Goal: Book appointment/travel/reservation

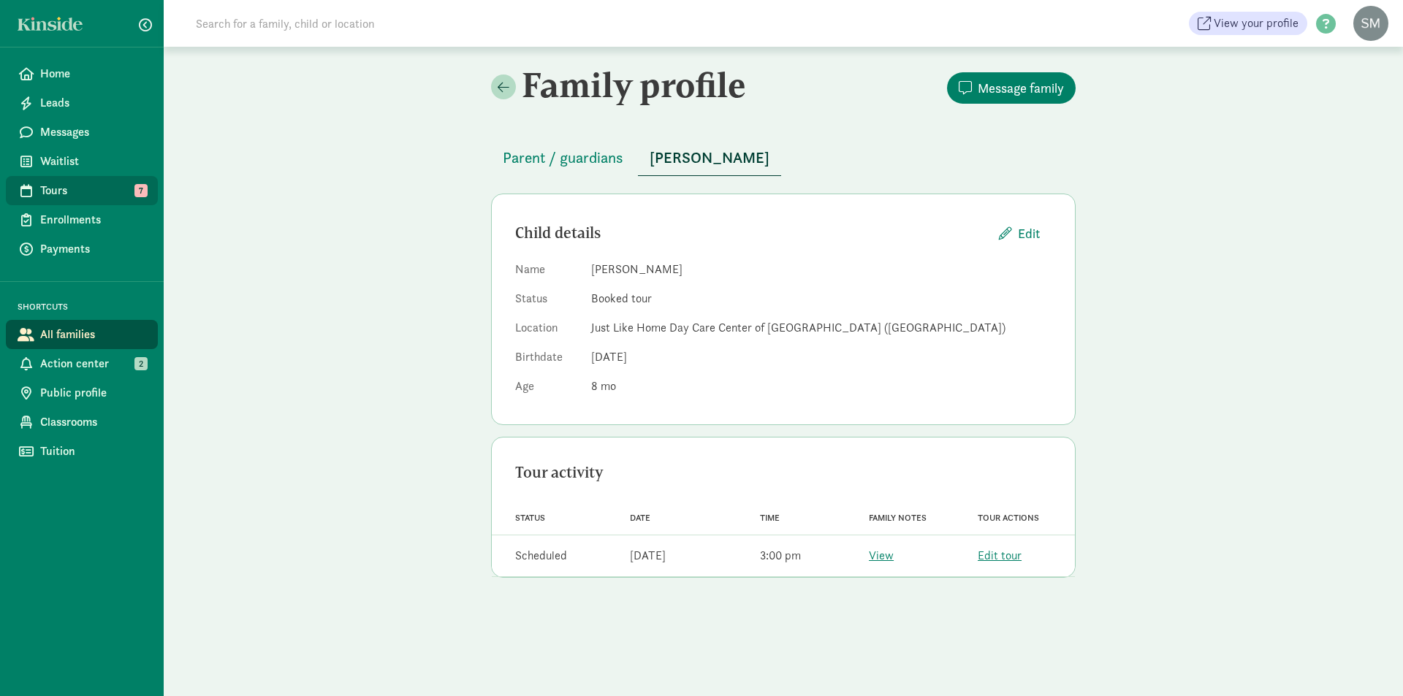
click at [45, 186] on span "Tours" at bounding box center [93, 191] width 106 height 18
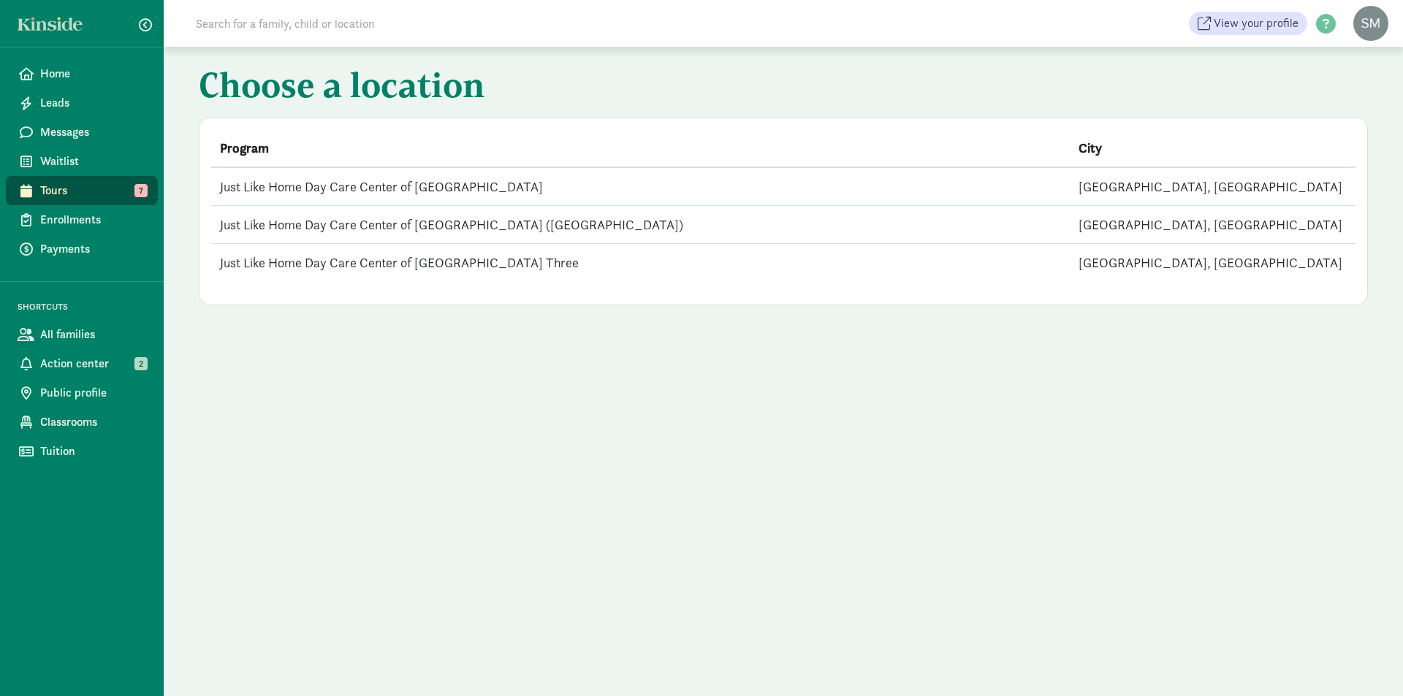
click at [312, 191] on td "Just Like Home Day Care Center of [GEOGRAPHIC_DATA]" at bounding box center [640, 186] width 859 height 39
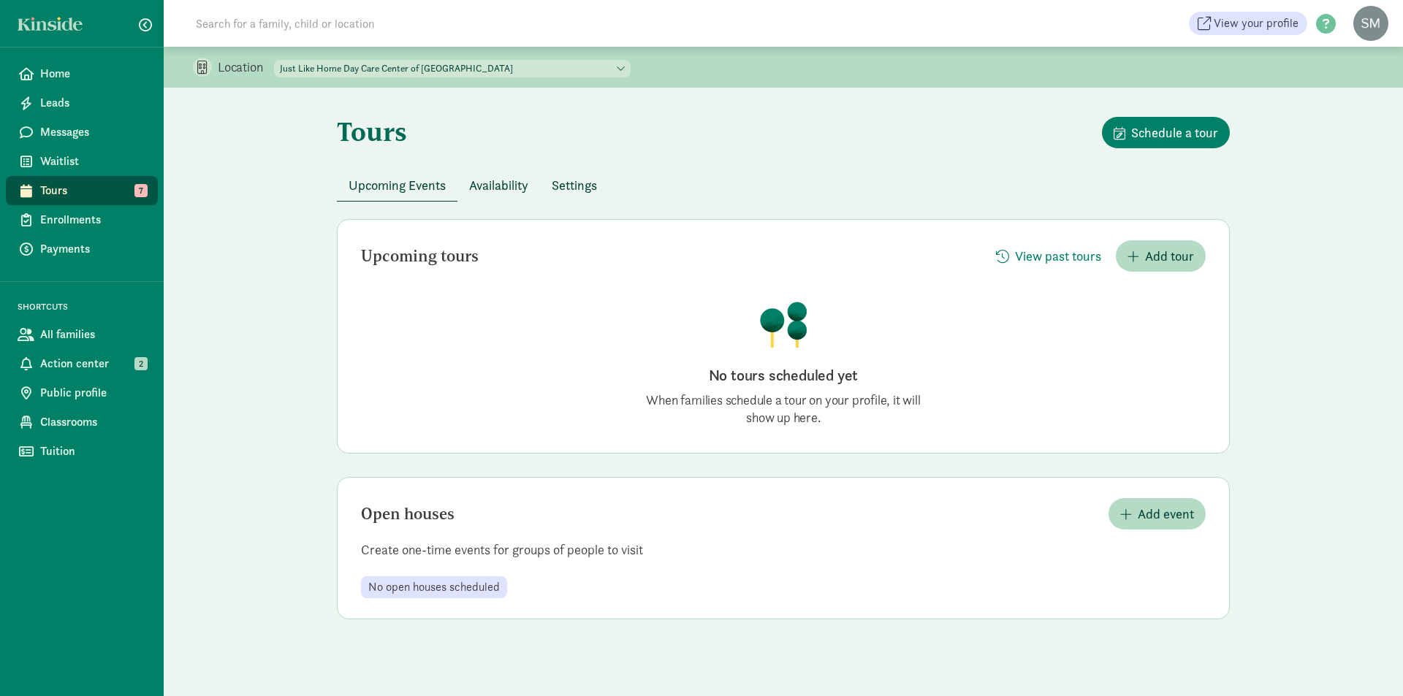
click at [75, 191] on span "Tours" at bounding box center [93, 191] width 106 height 18
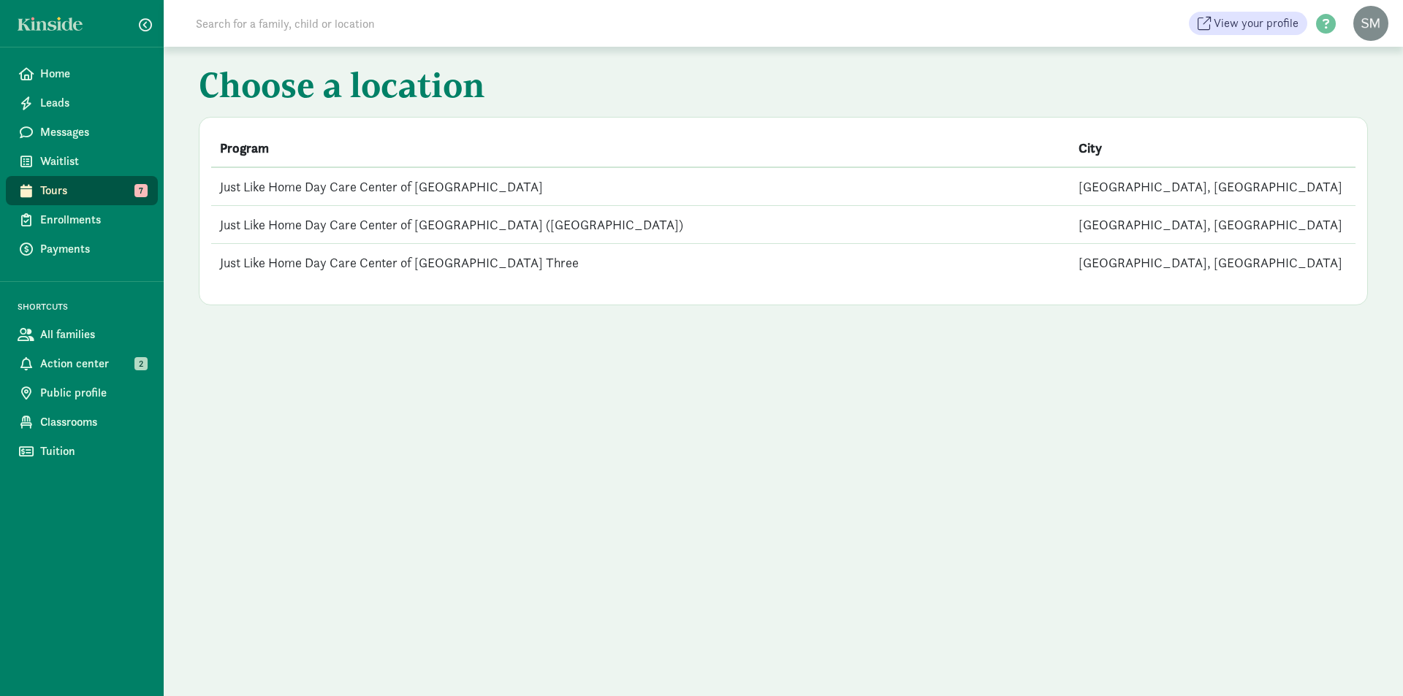
click at [354, 229] on td "Just Like Home Day Care Center of [GEOGRAPHIC_DATA] ([GEOGRAPHIC_DATA])" at bounding box center [640, 225] width 859 height 38
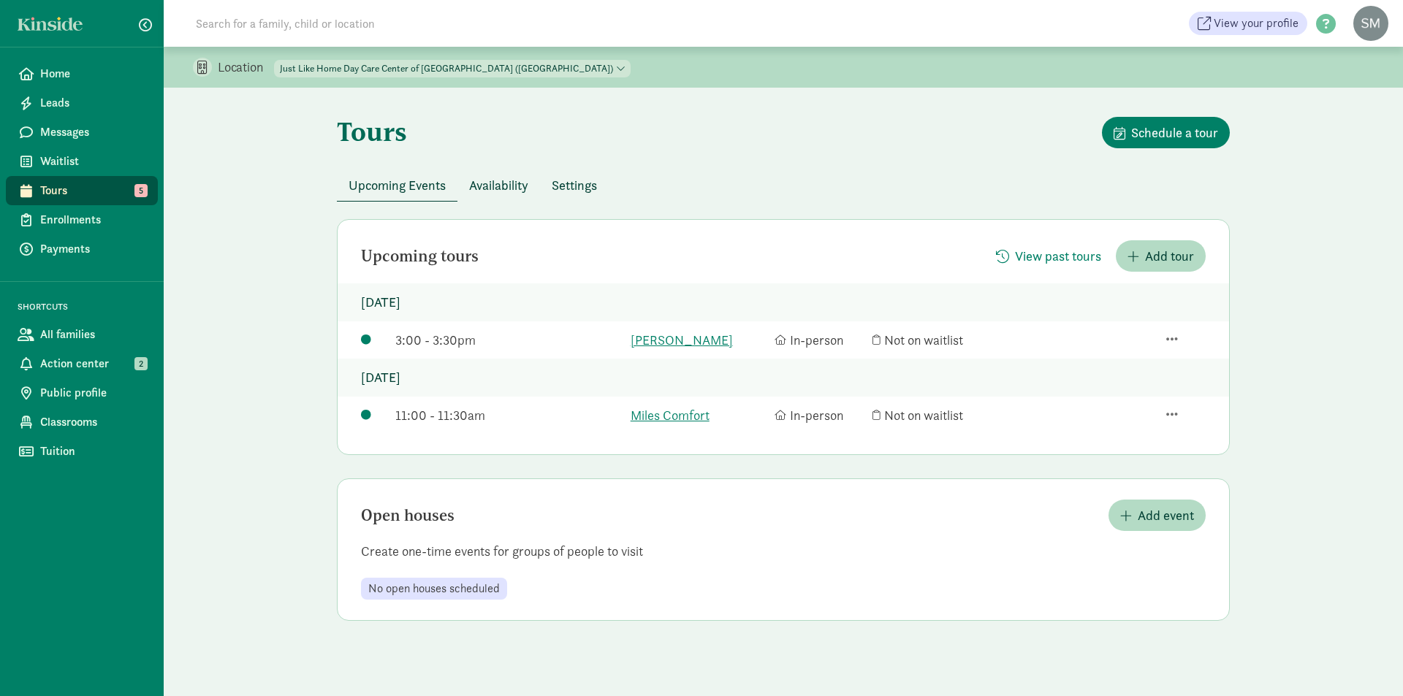
click at [468, 191] on button "Availability" at bounding box center [498, 185] width 83 height 31
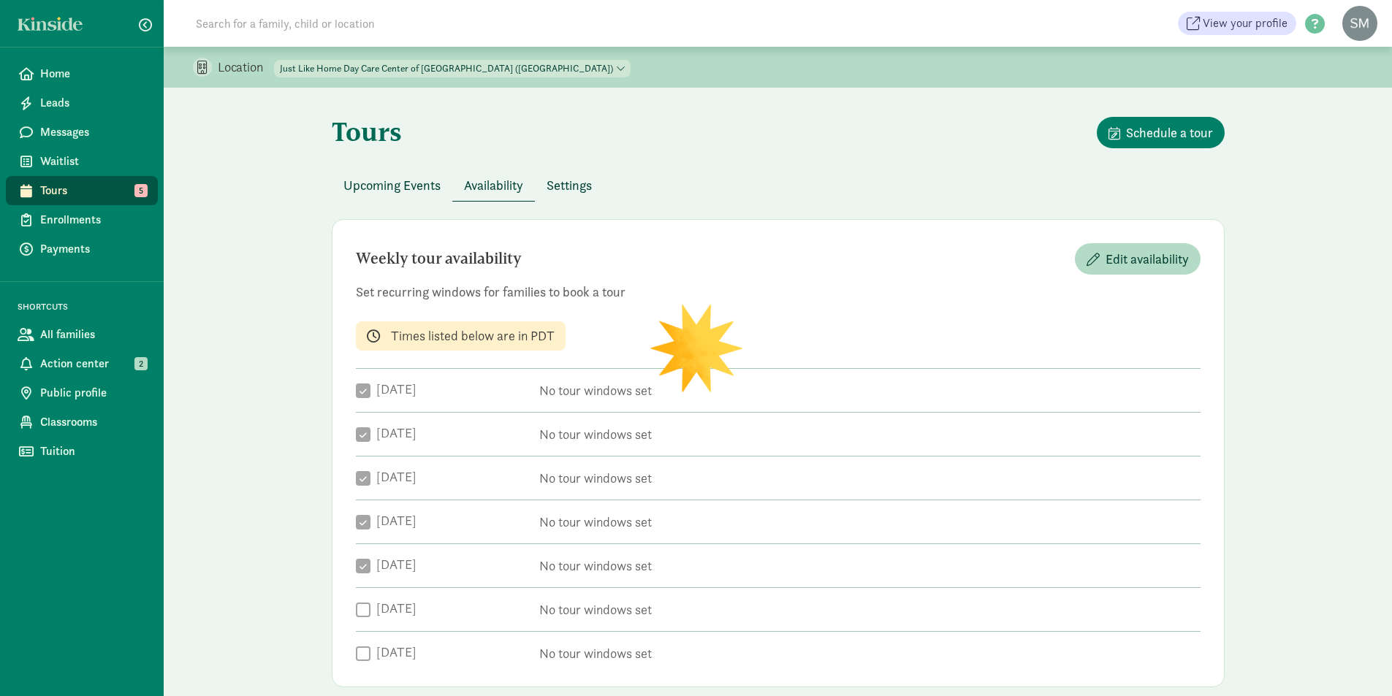
click at [398, 191] on span "Upcoming Events" at bounding box center [391, 185] width 97 height 20
